Goal: Information Seeking & Learning: Learn about a topic

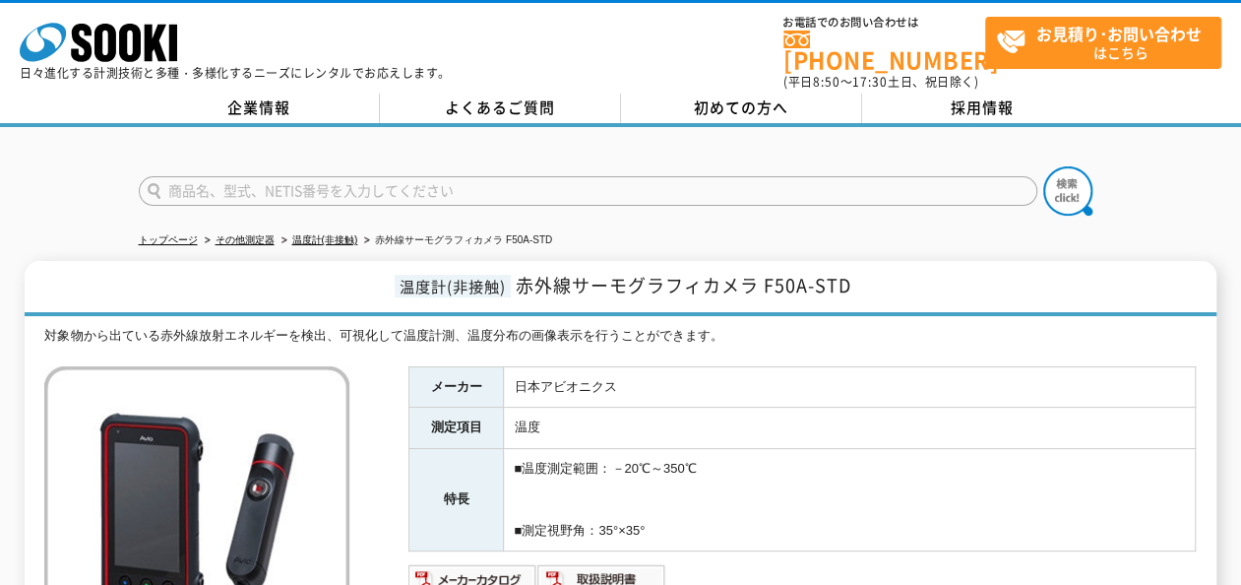
click at [541, 277] on span "赤外線サーモグラフィカメラ F50A-STD" at bounding box center [684, 285] width 336 height 27
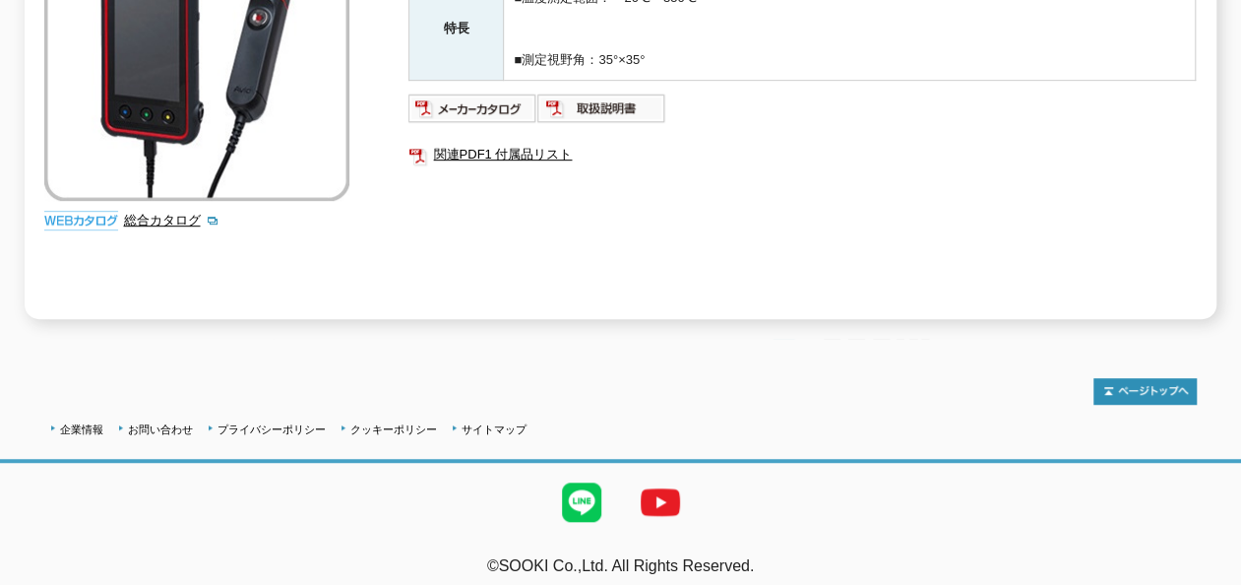
scroll to position [77, 0]
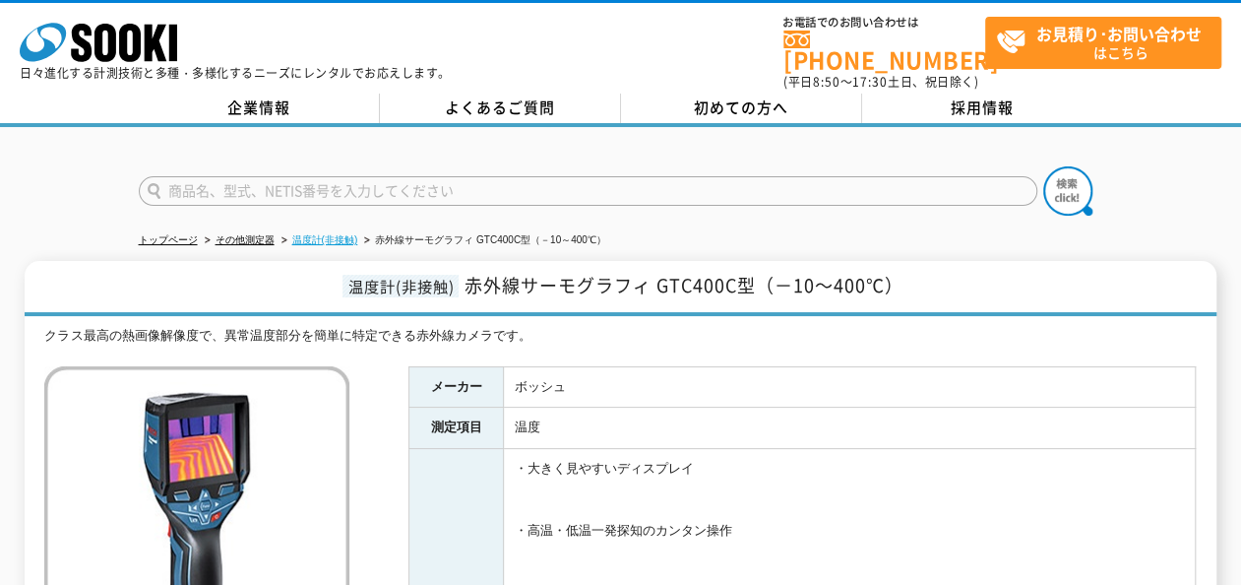
click at [328, 234] on link "温度計(非接触)" at bounding box center [325, 239] width 66 height 11
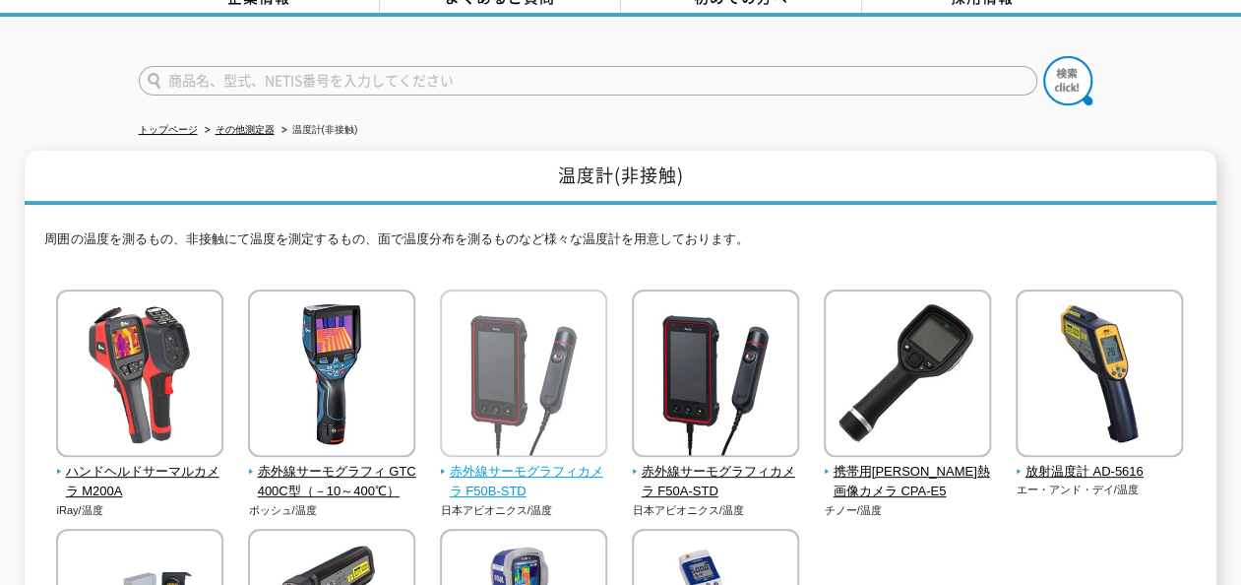
scroll to position [98, 0]
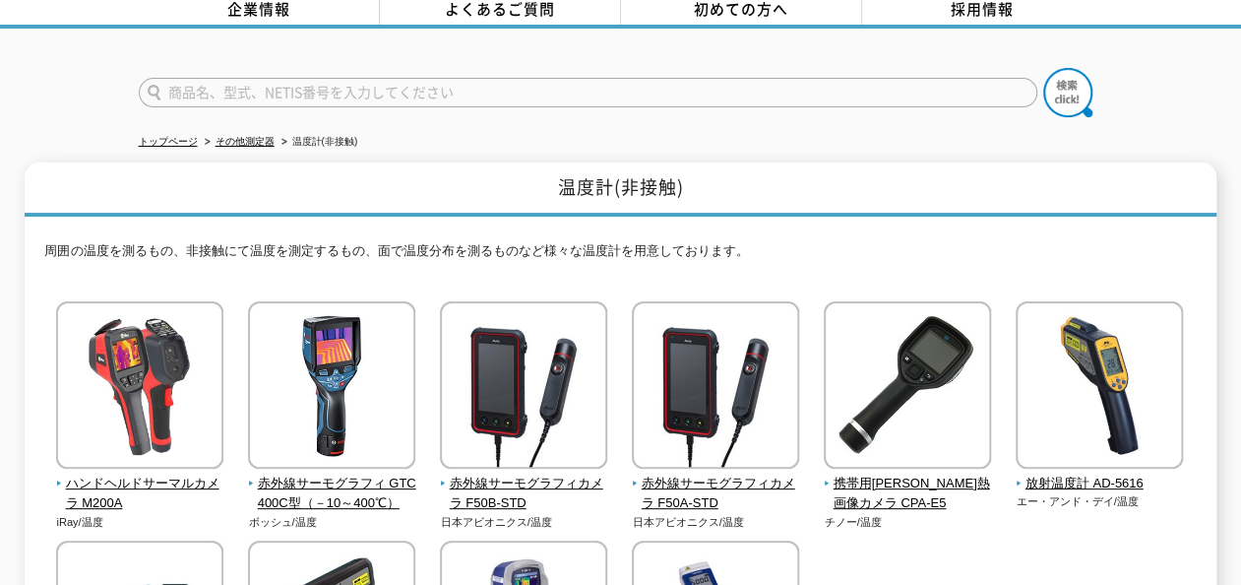
click at [353, 78] on input "text" at bounding box center [588, 93] width 899 height 30
type input "サーモ"
click at [1051, 78] on img at bounding box center [1068, 92] width 49 height 49
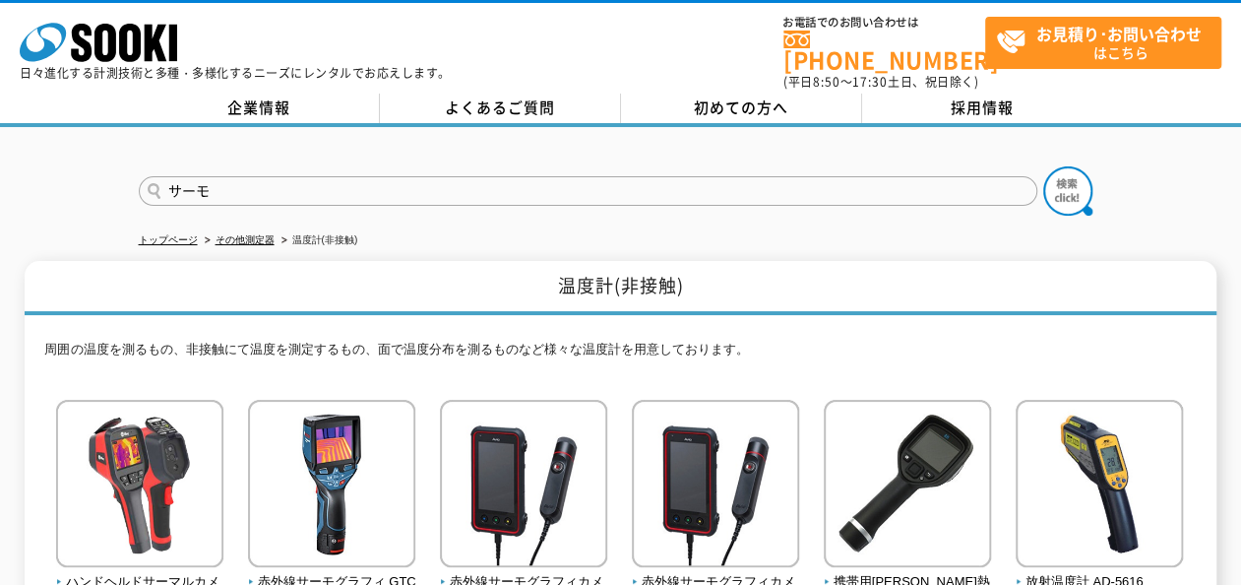
scroll to position [0, 0]
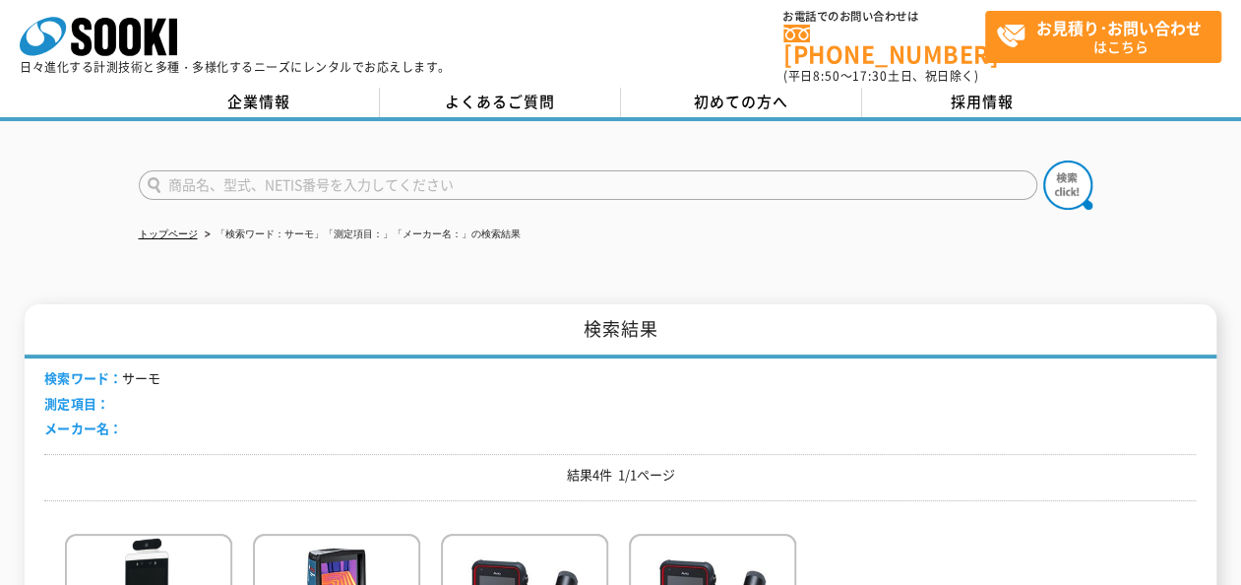
scroll to position [295, 0]
